Goal: Information Seeking & Learning: Learn about a topic

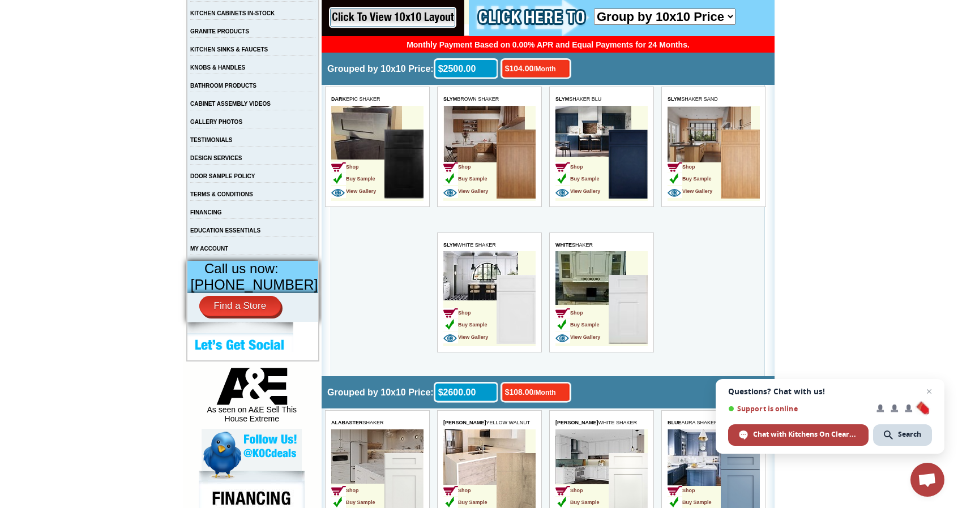
scroll to position [170, 0]
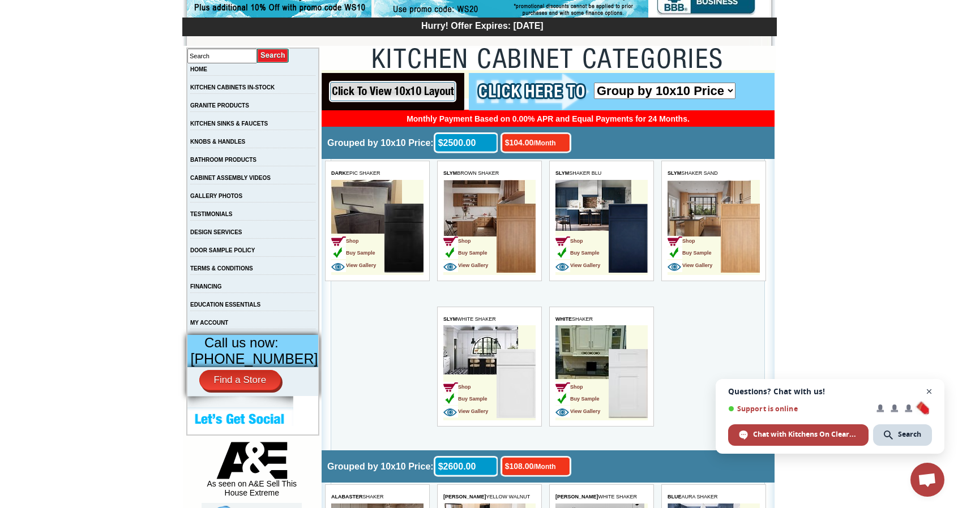
click at [932, 388] on span "Close chat" at bounding box center [929, 392] width 14 height 14
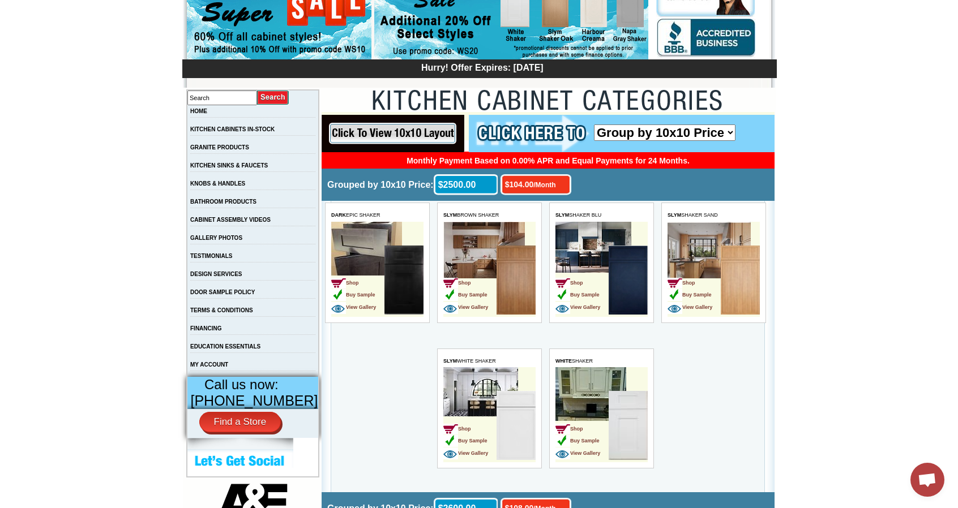
scroll to position [113, 0]
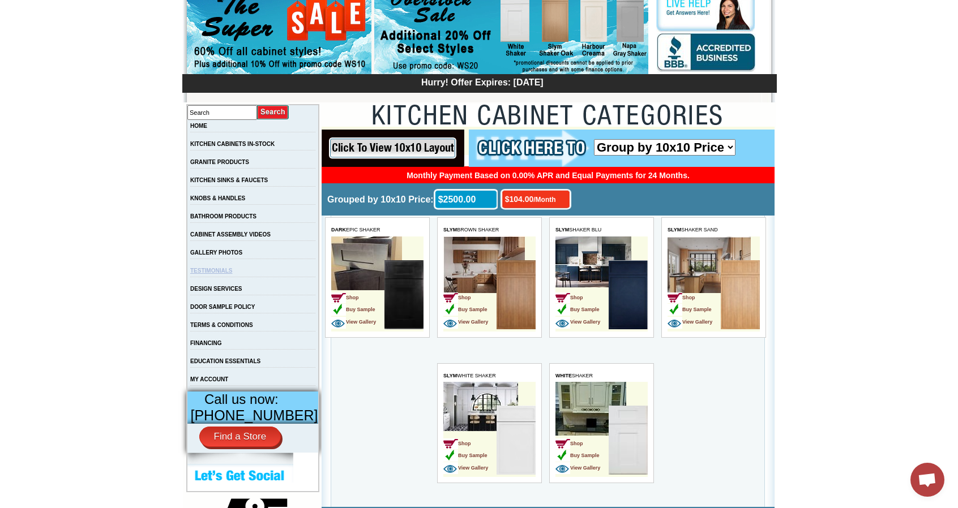
click at [227, 274] on link "TESTIMONIALS" at bounding box center [211, 271] width 42 height 6
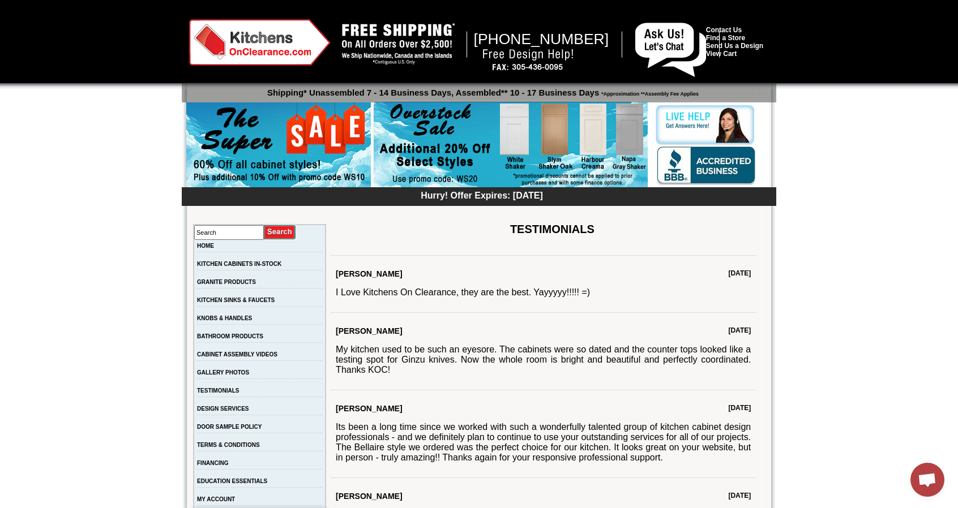
click at [250, 43] on img at bounding box center [259, 42] width 141 height 46
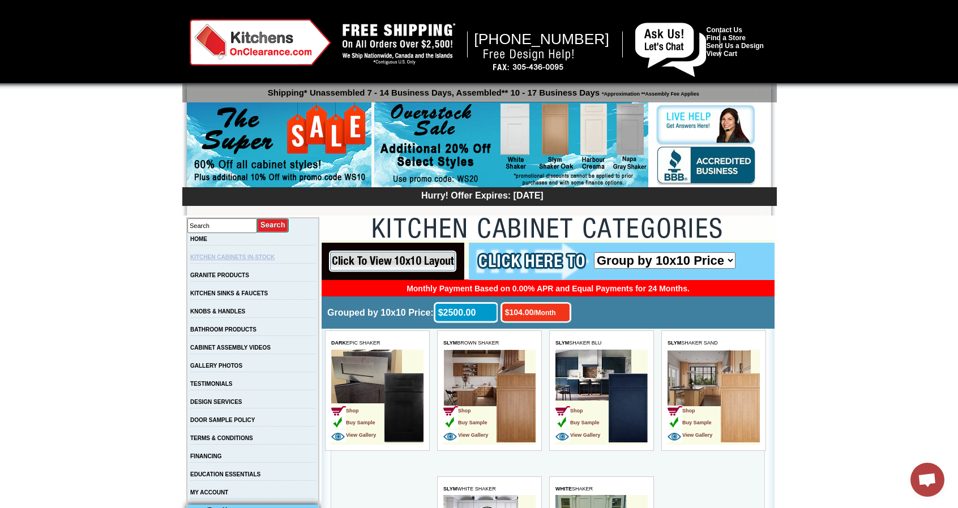
click at [249, 258] on link "KITCHEN CABINETS IN-STOCK" at bounding box center [232, 257] width 84 height 6
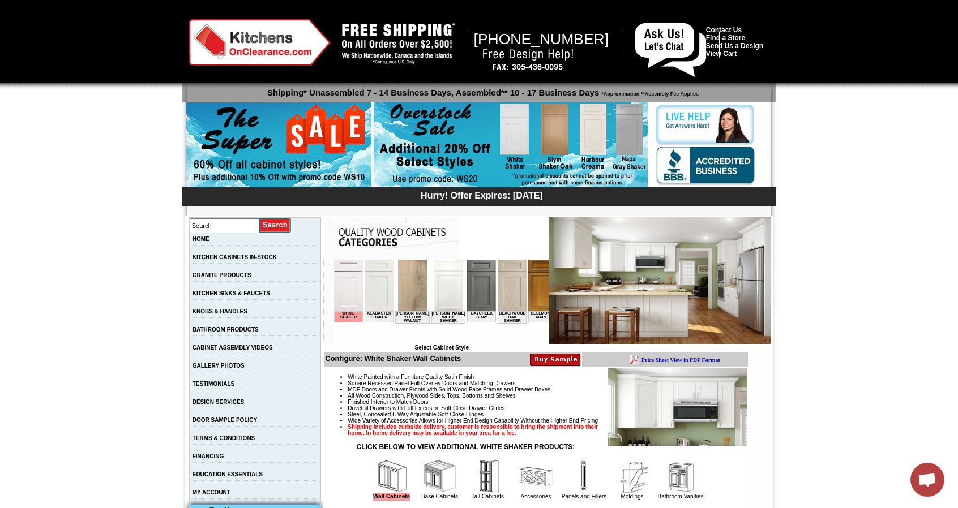
click at [703, 119] on img at bounding box center [710, 124] width 111 height 41
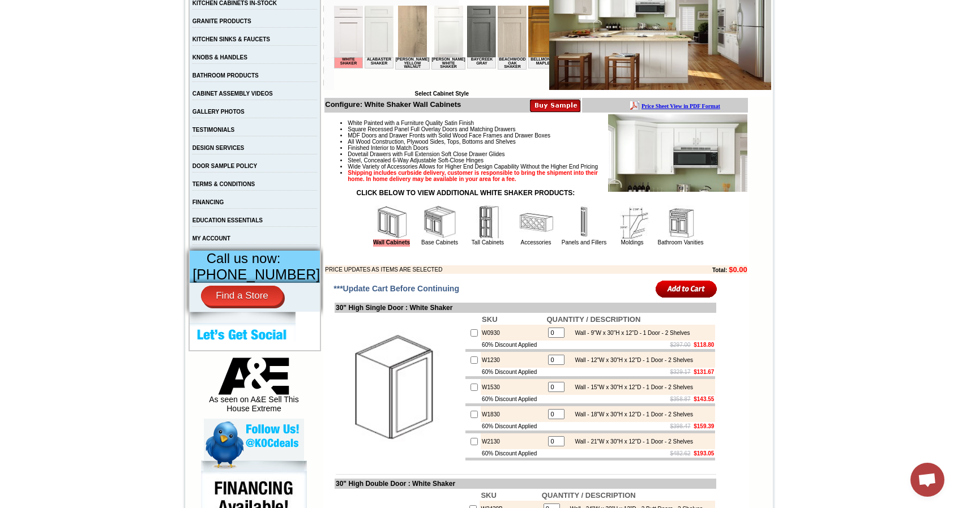
scroll to position [170, 0]
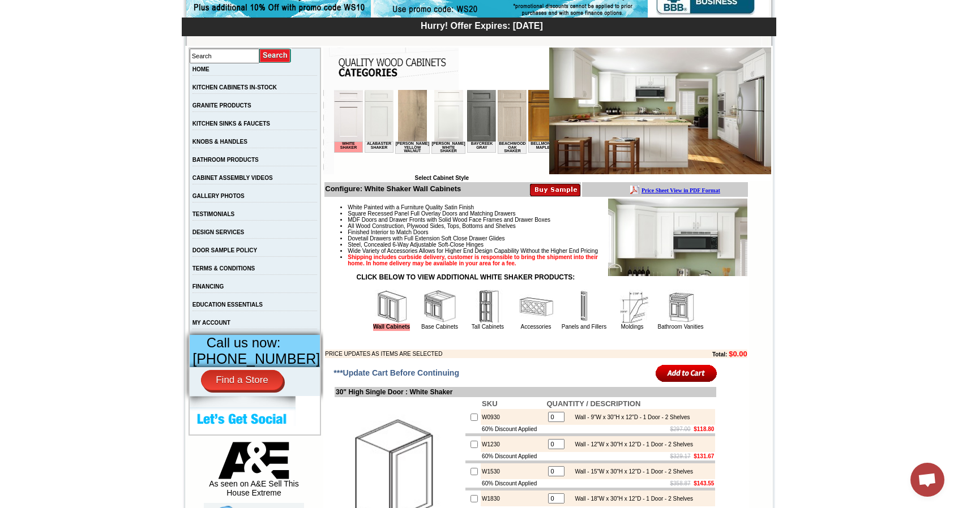
click at [230, 204] on td "GALLERY PHOTOS" at bounding box center [255, 199] width 132 height 18
click at [231, 199] on link "GALLERY PHOTOS" at bounding box center [218, 196] width 52 height 6
